Goal: Obtain resource: Download file/media

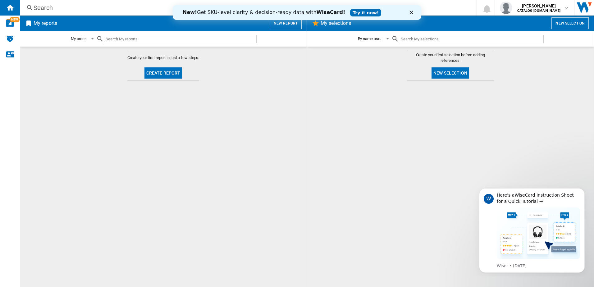
click at [412, 10] on div "New! Get SKU-level clarity & decision-ready data with WiseCard! Try it now!" at bounding box center [297, 12] width 248 height 10
click at [411, 12] on polygon "Close" at bounding box center [411, 13] width 4 height 4
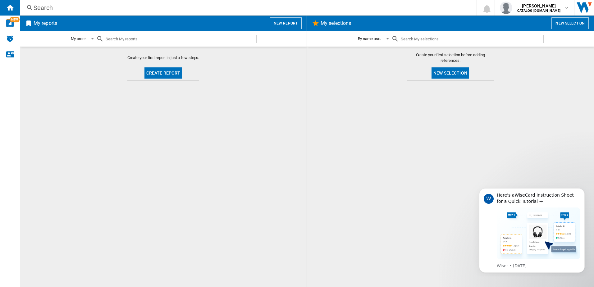
click at [289, 28] on button "New report" at bounding box center [286, 23] width 32 height 12
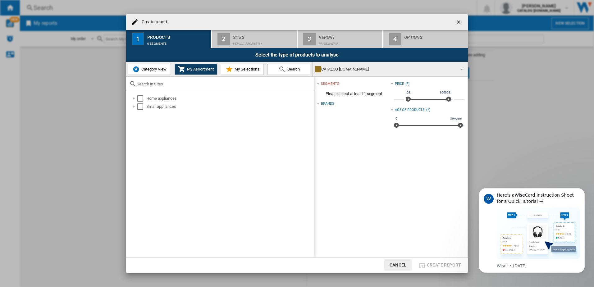
click at [156, 70] on span "Category View" at bounding box center [153, 69] width 27 height 5
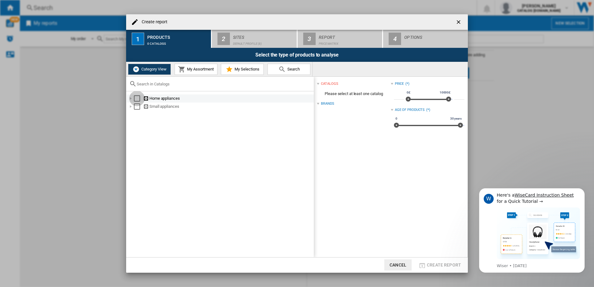
click at [137, 100] on div "Select" at bounding box center [137, 98] width 6 height 6
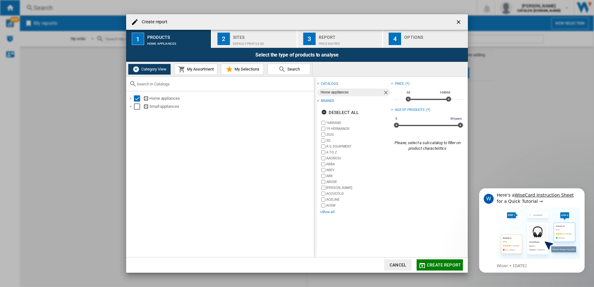
click at [323, 213] on div "+Show all" at bounding box center [355, 212] width 70 height 5
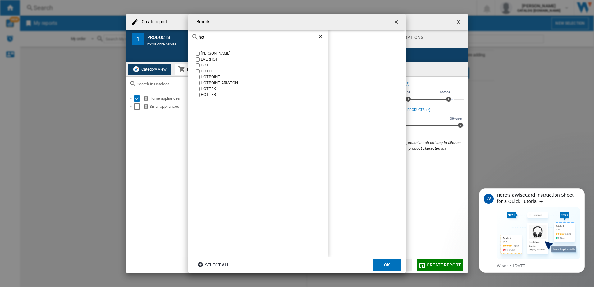
click at [207, 76] on div "HOTPOINT" at bounding box center [264, 77] width 127 height 6
drag, startPoint x: 213, startPoint y: 37, endPoint x: 199, endPoint y: 37, distance: 14.0
click at [199, 37] on input "hot" at bounding box center [258, 37] width 119 height 5
type input "indes"
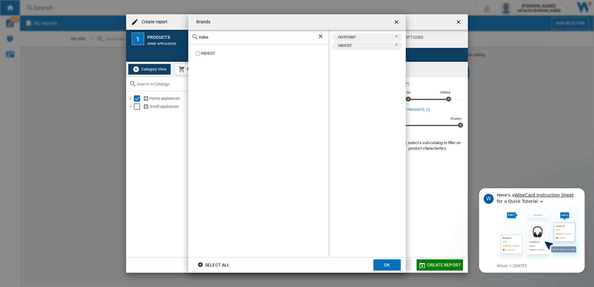
click at [389, 264] on button "OK" at bounding box center [386, 264] width 27 height 11
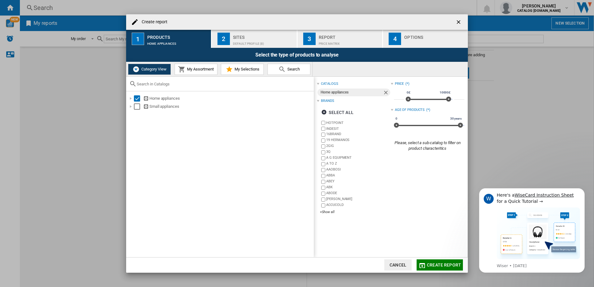
click at [254, 36] on div "Sites" at bounding box center [263, 35] width 61 height 7
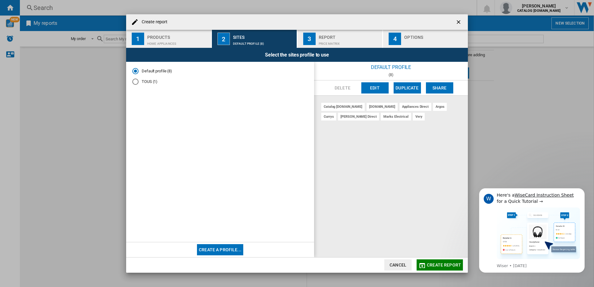
click at [413, 116] on div "very" at bounding box center [419, 117] width 12 height 8
click at [413, 118] on div "very" at bounding box center [419, 117] width 12 height 8
click at [221, 248] on button "Create a profile..." at bounding box center [220, 249] width 46 height 11
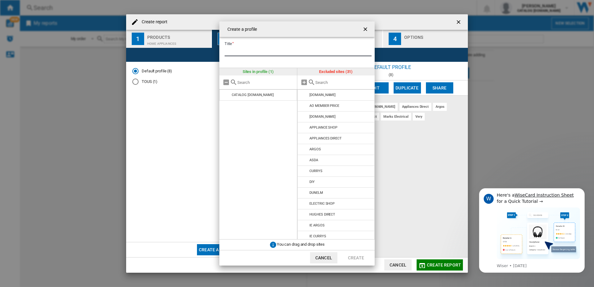
click at [248, 52] on input "Title" at bounding box center [298, 51] width 147 height 9
type input "**********"
click at [327, 149] on li "ARGOS" at bounding box center [336, 149] width 78 height 11
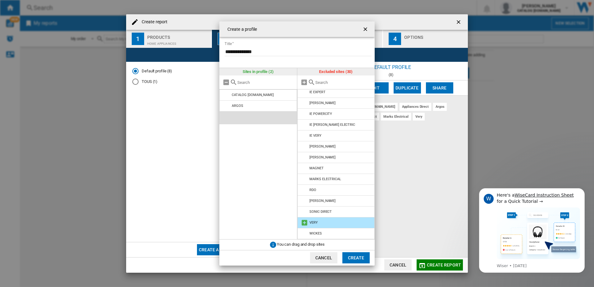
scroll to position [166, 0]
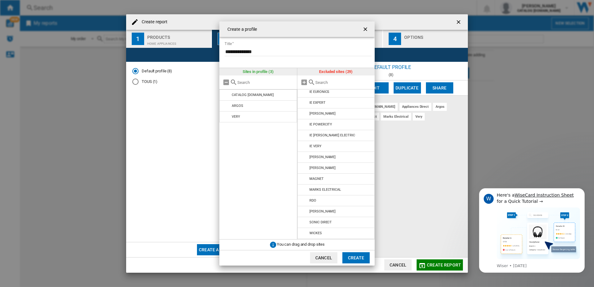
click at [352, 257] on button "Create" at bounding box center [355, 257] width 27 height 11
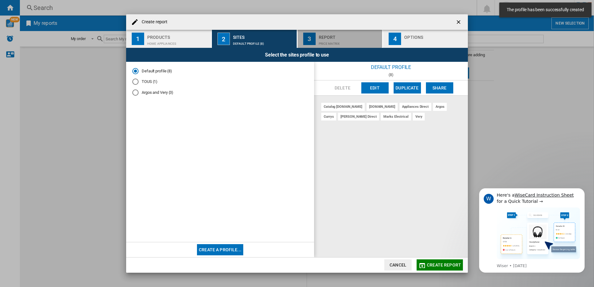
click at [331, 40] on div "Price Matrix" at bounding box center [349, 42] width 61 height 7
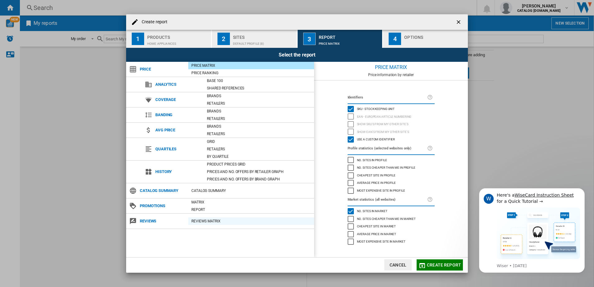
click at [203, 220] on div "REVIEWS Matrix" at bounding box center [251, 221] width 126 height 6
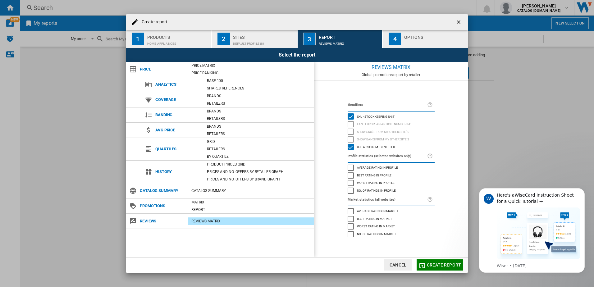
click at [382, 192] on span "No. of ratings in profile" at bounding box center [376, 190] width 39 height 4
click at [351, 165] on div "Average rating in profile" at bounding box center [351, 168] width 6 height 6
click at [391, 234] on span "No. of ratings in market" at bounding box center [376, 233] width 39 height 4
click at [374, 211] on span "Average rating in market" at bounding box center [378, 210] width 42 height 4
click at [441, 263] on span "Create report" at bounding box center [444, 264] width 34 height 5
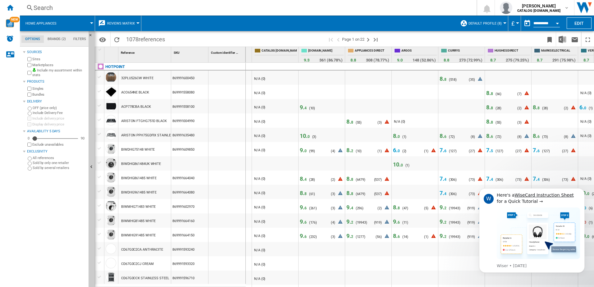
scroll to position [0, 180]
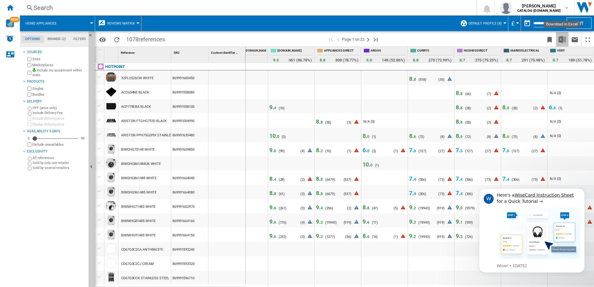
click at [563, 40] on img "Download in Excel" at bounding box center [561, 39] width 7 height 7
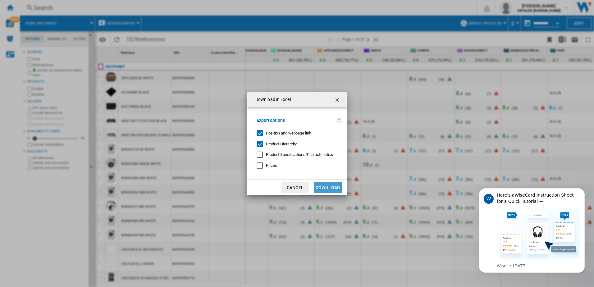
click at [325, 187] on button "Download" at bounding box center [328, 187] width 28 height 11
